Goal: Browse casually

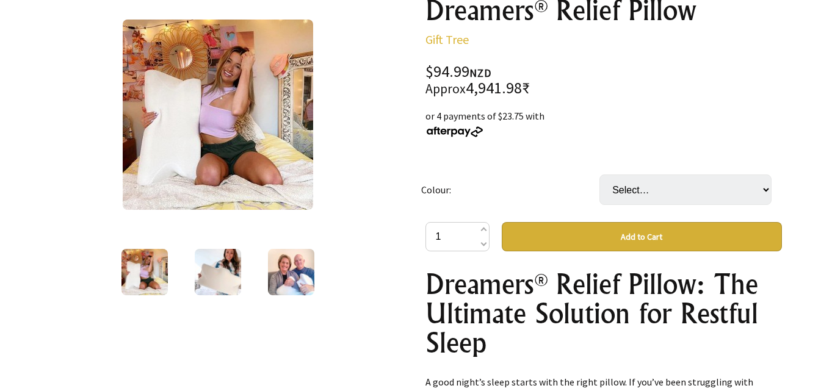
scroll to position [183, 0]
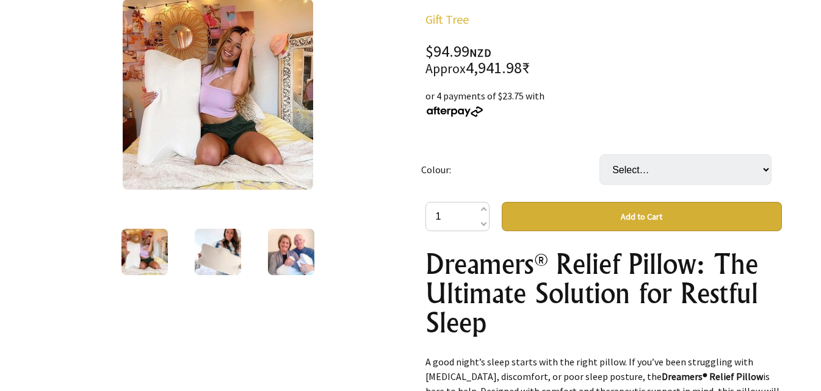
click at [222, 250] on img at bounding box center [218, 252] width 46 height 46
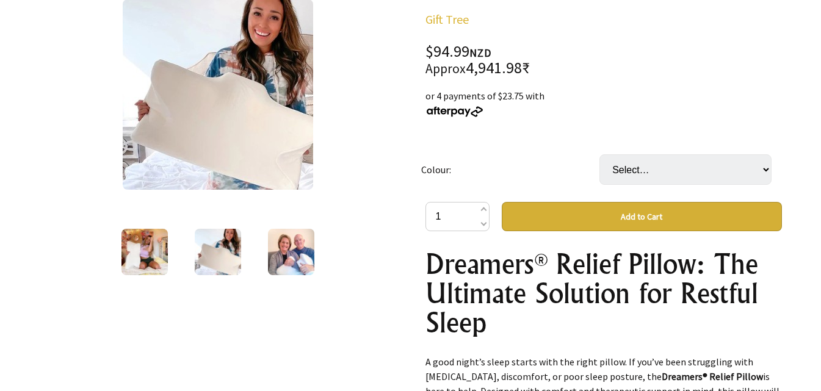
click at [280, 244] on img at bounding box center [291, 252] width 46 height 46
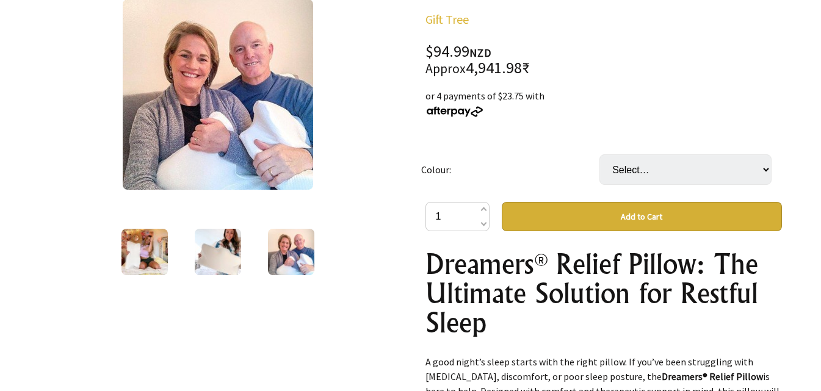
click at [219, 223] on div "3 /3" at bounding box center [218, 127] width 357 height 302
click at [219, 251] on img at bounding box center [218, 252] width 46 height 46
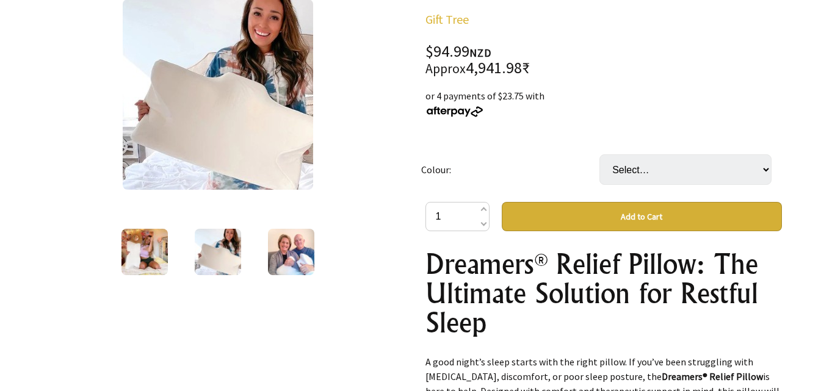
click at [228, 71] on img at bounding box center [218, 94] width 190 height 190
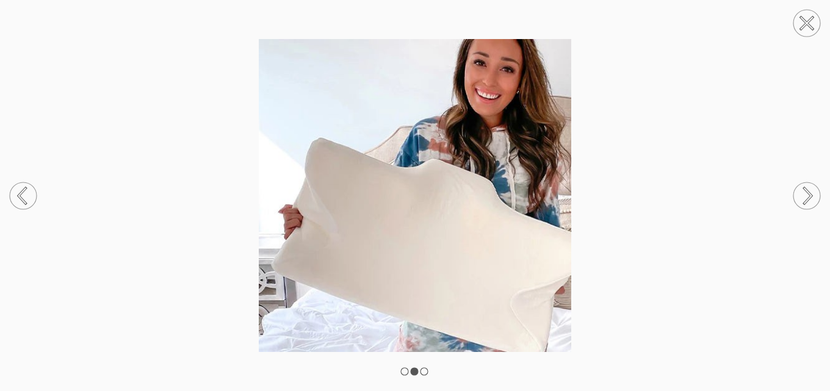
click at [814, 10] on icon at bounding box center [807, 23] width 46 height 46
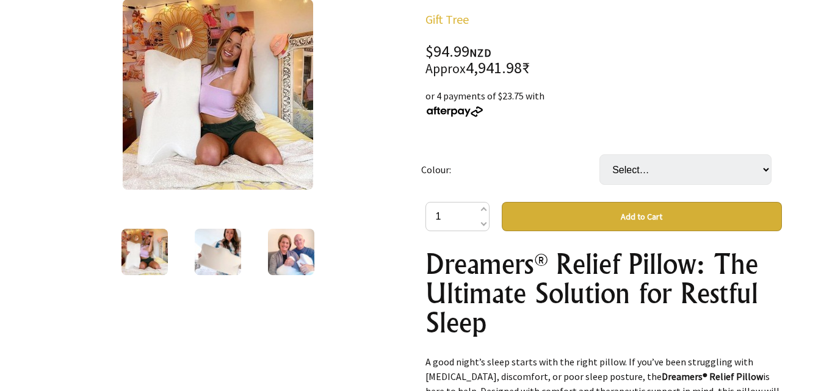
drag, startPoint x: 219, startPoint y: 264, endPoint x: 264, endPoint y: 261, distance: 45.3
click at [220, 264] on img at bounding box center [218, 252] width 46 height 46
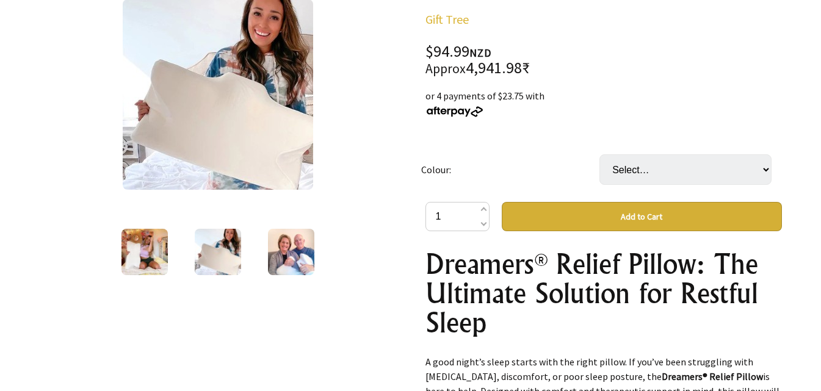
click at [289, 258] on img at bounding box center [291, 252] width 46 height 46
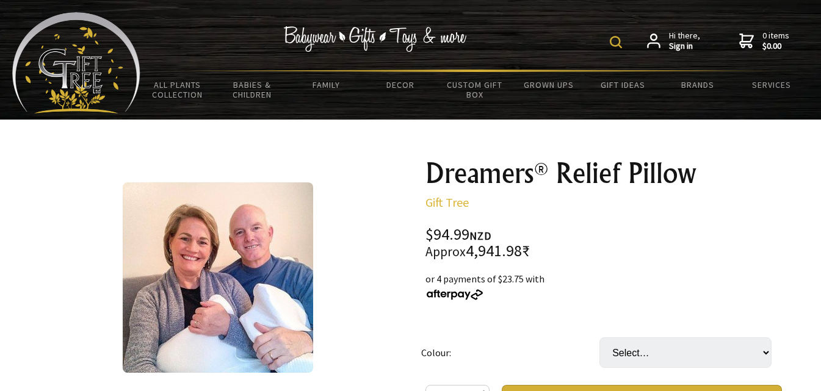
click at [513, 170] on h1 "Dreamers® Relief Pillow" at bounding box center [604, 173] width 357 height 29
click at [601, 178] on h1 "Dreamers® Relief Pillow" at bounding box center [604, 173] width 357 height 29
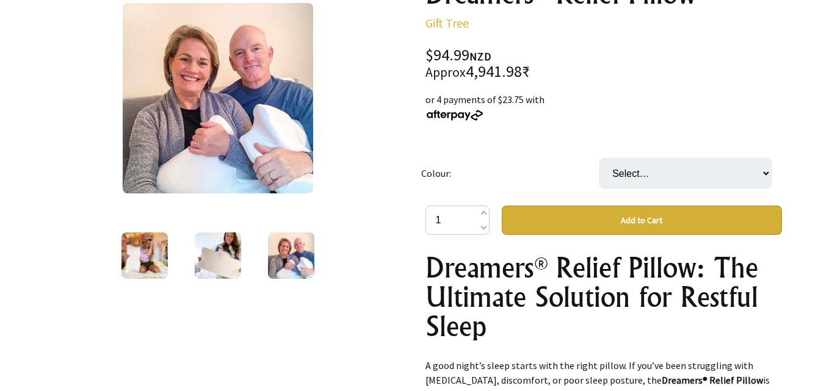
scroll to position [244, 0]
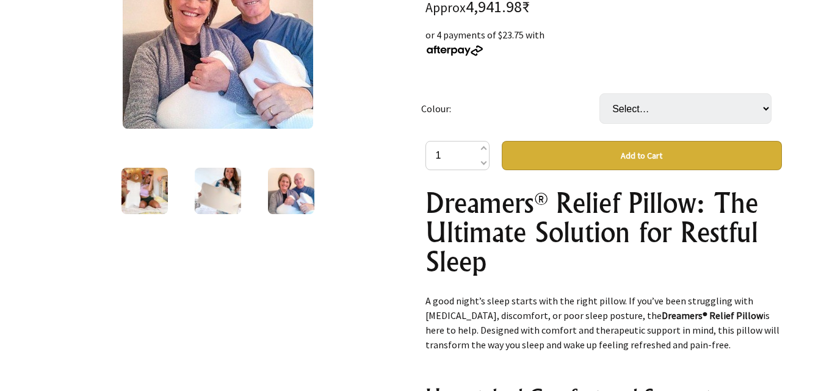
click at [520, 216] on h1 "Dreamers® Relief Pillow: The Ultimate Solution for Restful Sleep" at bounding box center [604, 233] width 357 height 88
click at [533, 194] on h1 "Dreamers® Relief Pillow: The Ultimate Solution for Restful Sleep" at bounding box center [604, 233] width 357 height 88
click at [591, 200] on h1 "Dreamers® Relief Pillow: The Ultimate Solution for Restful Sleep" at bounding box center [604, 233] width 357 height 88
click at [652, 201] on h1 "Dreamers® Relief Pillow: The Ultimate Solution for Restful Sleep" at bounding box center [604, 233] width 357 height 88
click at [505, 240] on h1 "Dreamers® Relief Pillow: The Ultimate Solution for Restful Sleep" at bounding box center [604, 233] width 357 height 88
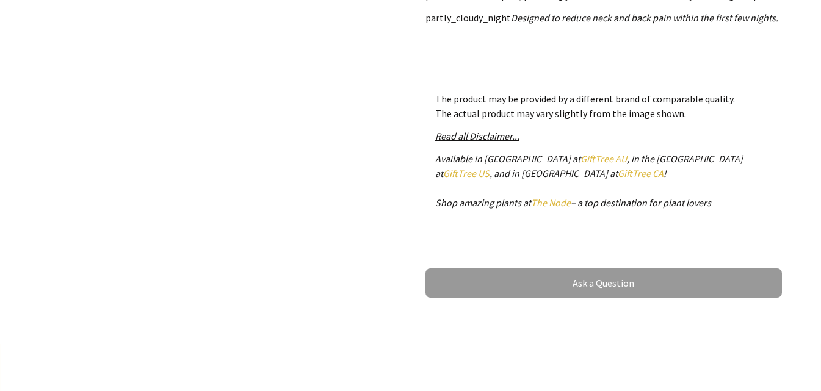
scroll to position [488, 0]
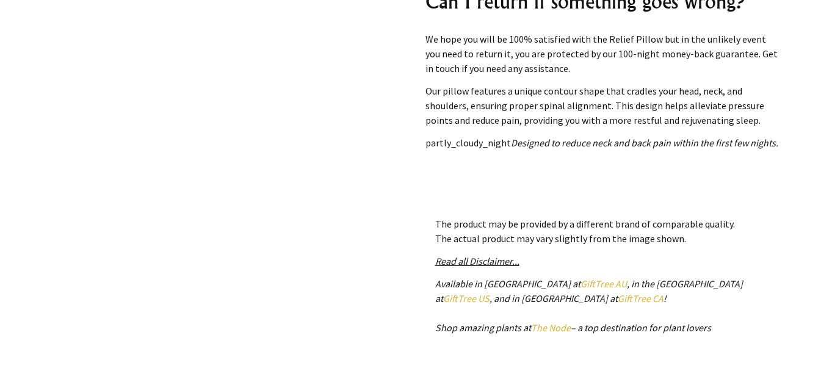
click at [581, 281] on link "GiftTree AU" at bounding box center [604, 284] width 46 height 12
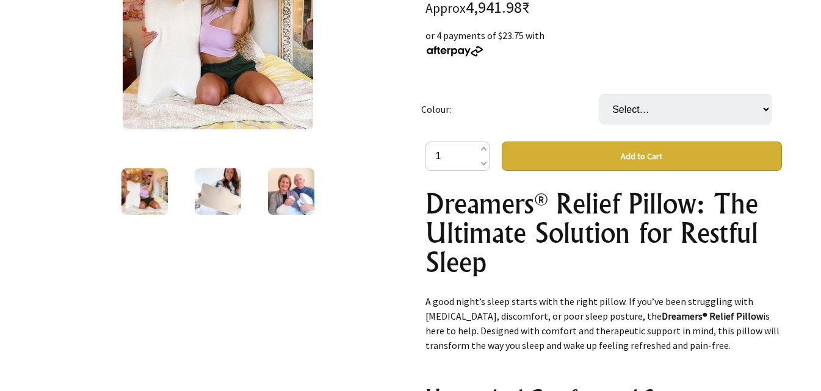
scroll to position [244, 0]
click at [230, 198] on img at bounding box center [218, 191] width 46 height 46
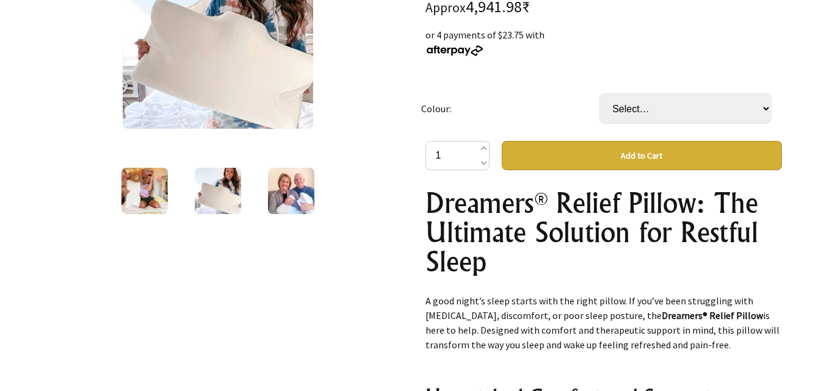
click at [280, 195] on img at bounding box center [291, 191] width 46 height 46
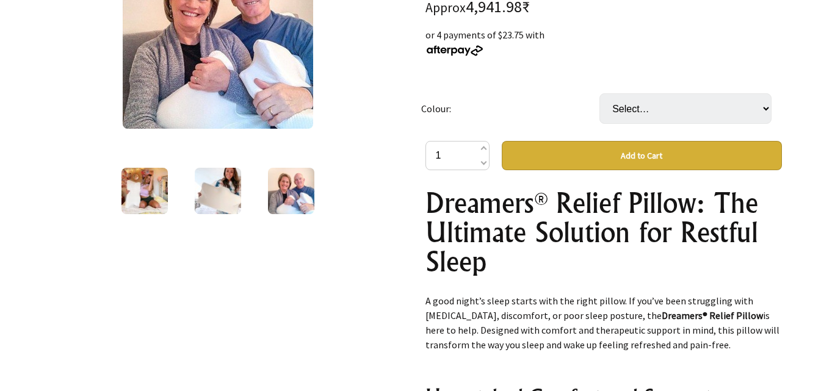
click at [237, 71] on img at bounding box center [218, 33] width 190 height 190
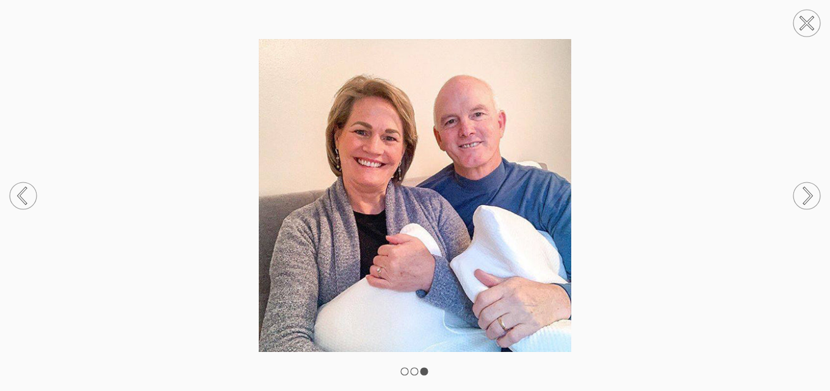
click at [805, 23] on icon at bounding box center [808, 24] width 12 height 12
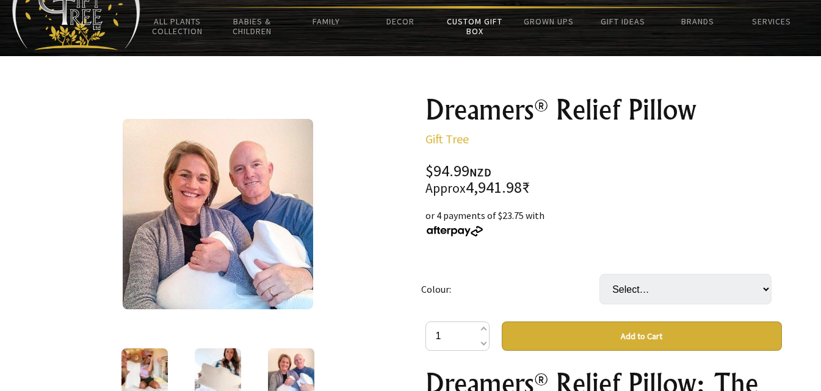
scroll to position [61, 0]
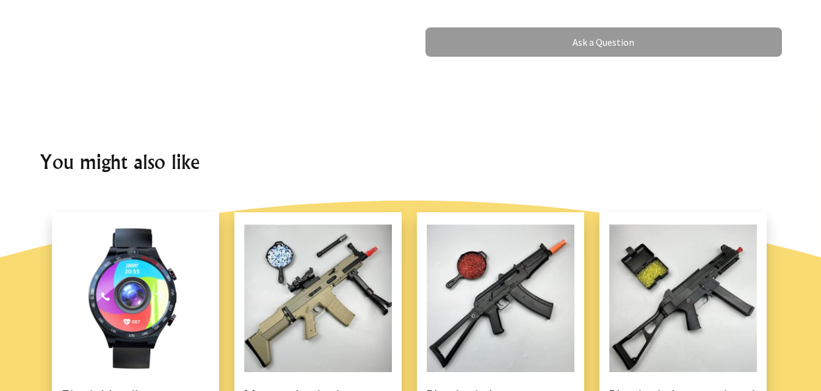
scroll to position [1221, 0]
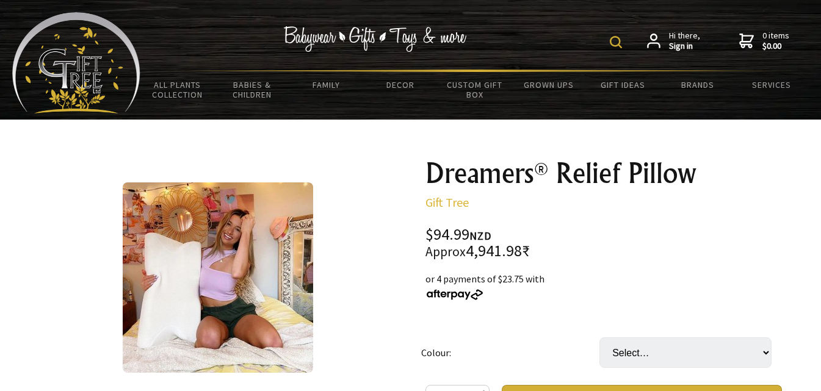
drag, startPoint x: 655, startPoint y: 177, endPoint x: 670, endPoint y: 177, distance: 14.7
click at [670, 177] on h1 "Dreamers® Relief Pillow" at bounding box center [604, 173] width 357 height 29
click at [473, 173] on h1 "Dreamers® Relief Pillow" at bounding box center [604, 173] width 357 height 29
click at [457, 205] on link "Gift Tree" at bounding box center [447, 202] width 43 height 15
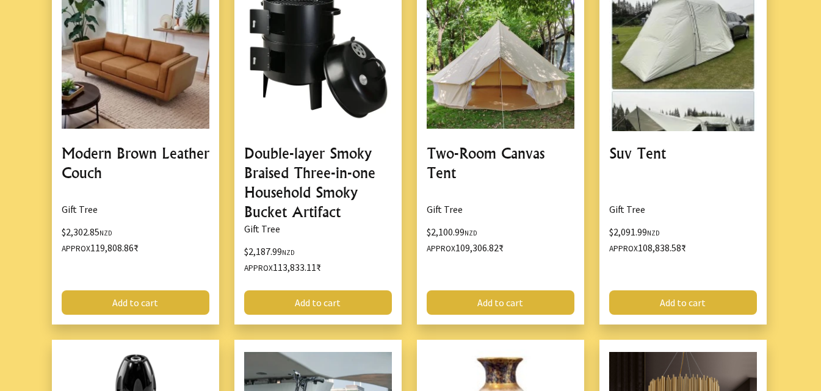
scroll to position [3358, 0]
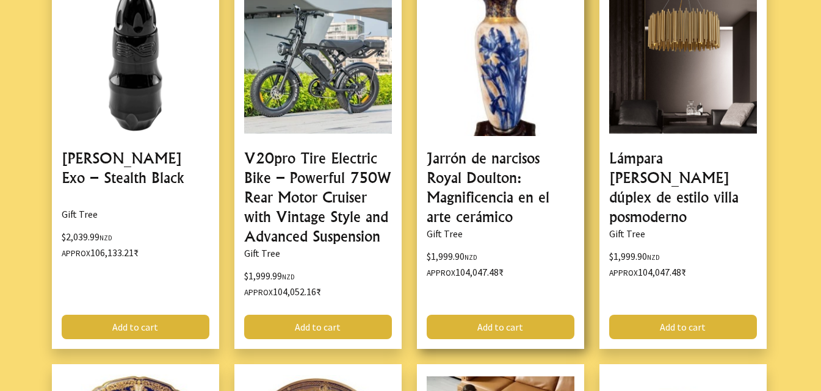
click at [482, 90] on link at bounding box center [500, 161] width 167 height 375
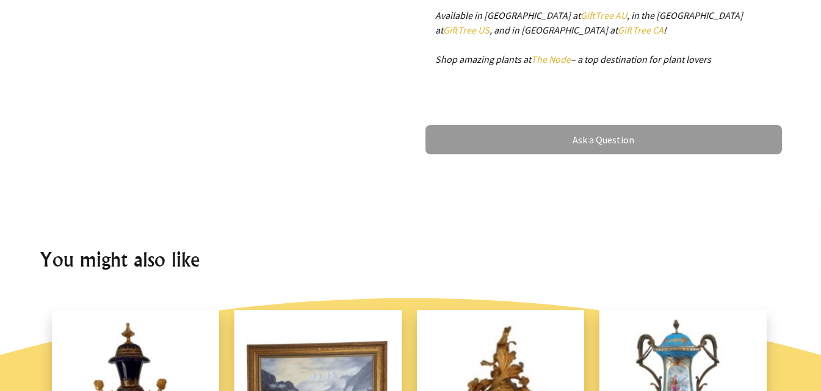
scroll to position [916, 0]
